Goal: Task Accomplishment & Management: Manage account settings

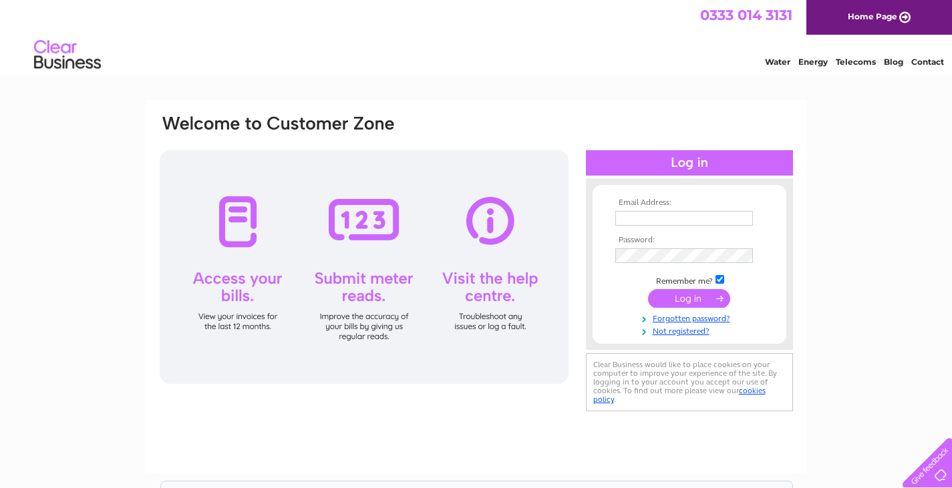
type input "tony@stewarthomes.co.uk"
click at [686, 299] on input "submit" at bounding box center [689, 298] width 82 height 19
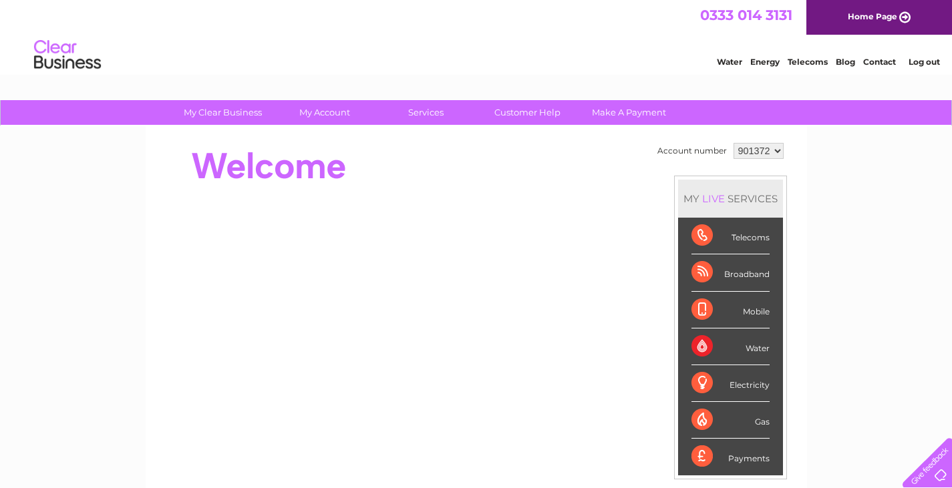
click at [777, 150] on select "901372 901374 989595" at bounding box center [758, 151] width 50 height 16
select select "901374"
click at [733, 143] on select "901372 901374 989595" at bounding box center [758, 151] width 50 height 16
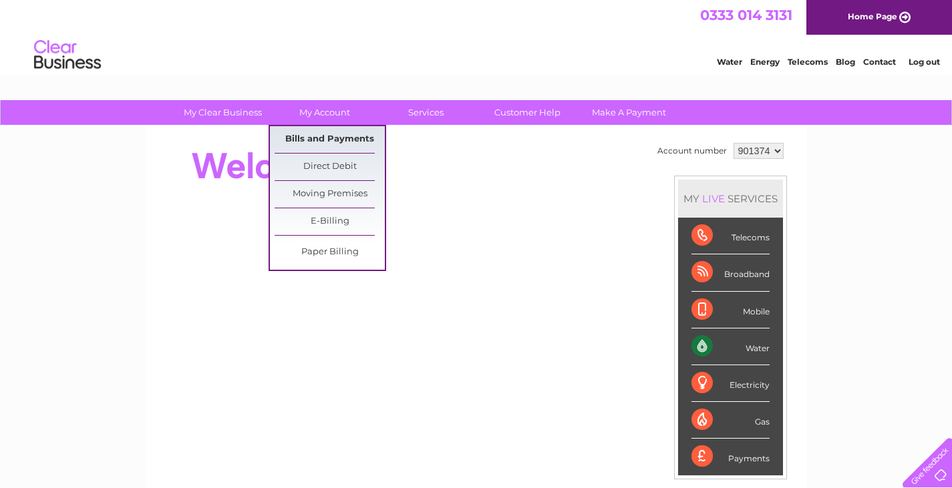
click at [313, 132] on link "Bills and Payments" at bounding box center [329, 139] width 110 height 27
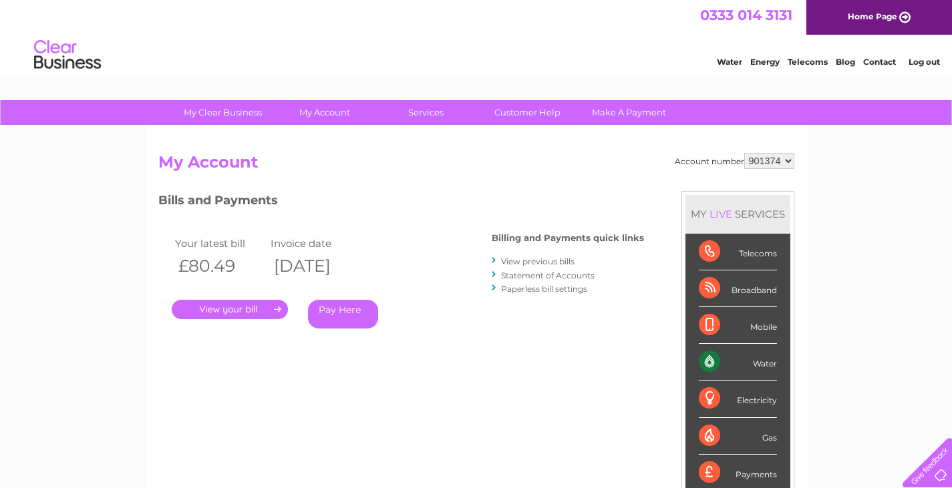
click at [252, 307] on link "." at bounding box center [230, 309] width 116 height 19
